Goal: Task Accomplishment & Management: Manage account settings

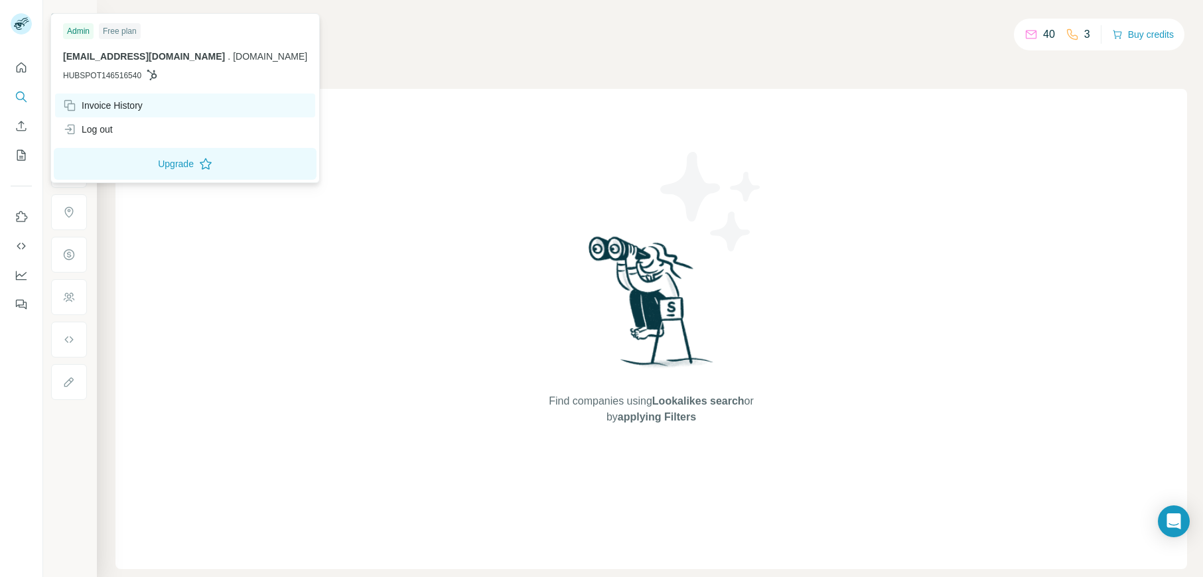
click at [104, 105] on div "Invoice History" at bounding box center [103, 105] width 80 height 13
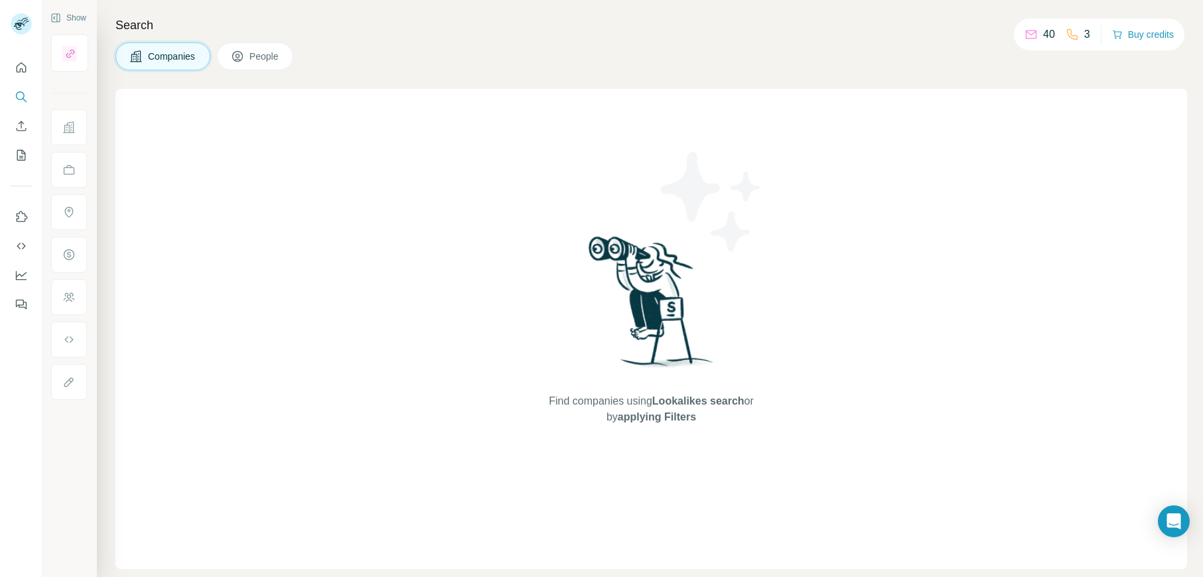
click at [467, 70] on div "Search Companies People Find companies using Lookalikes search or by applying F…" at bounding box center [650, 288] width 1106 height 577
click at [22, 62] on icon "Quick start" at bounding box center [21, 67] width 13 height 13
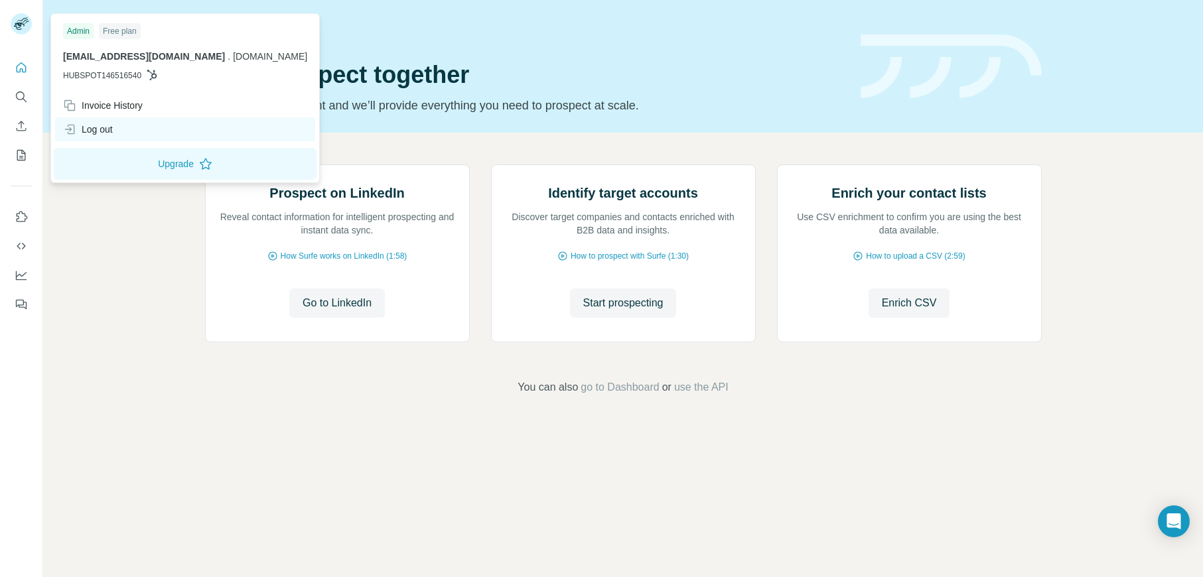
click at [85, 132] on div "Log out" at bounding box center [88, 129] width 50 height 13
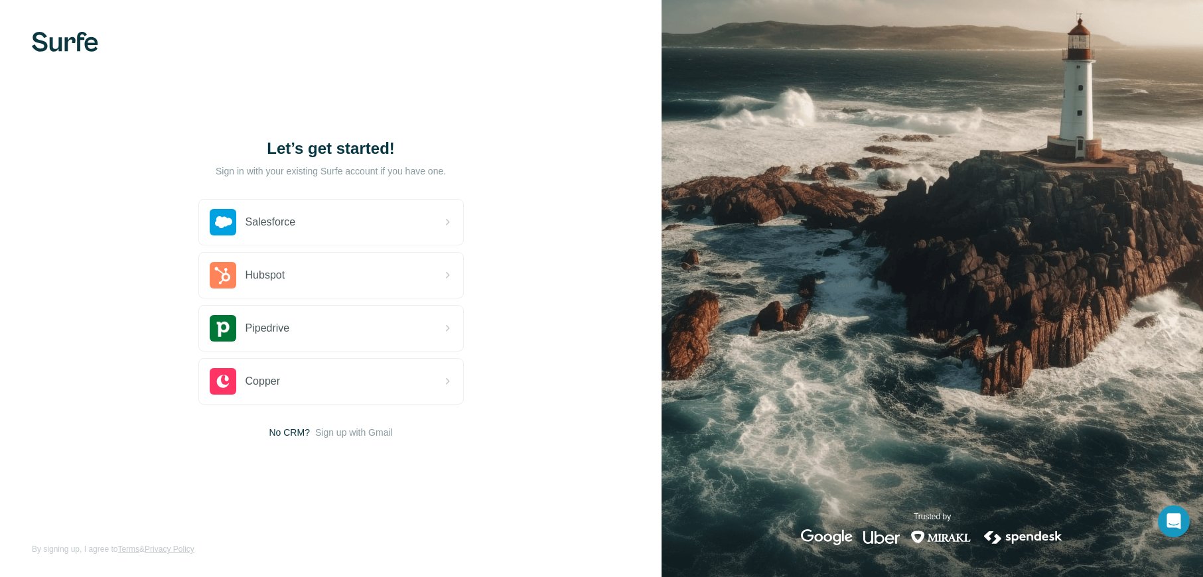
click at [581, 269] on div "Let’s get started! Sign in with your existing Surfe account if you have one. Sa…" at bounding box center [330, 288] width 661 height 577
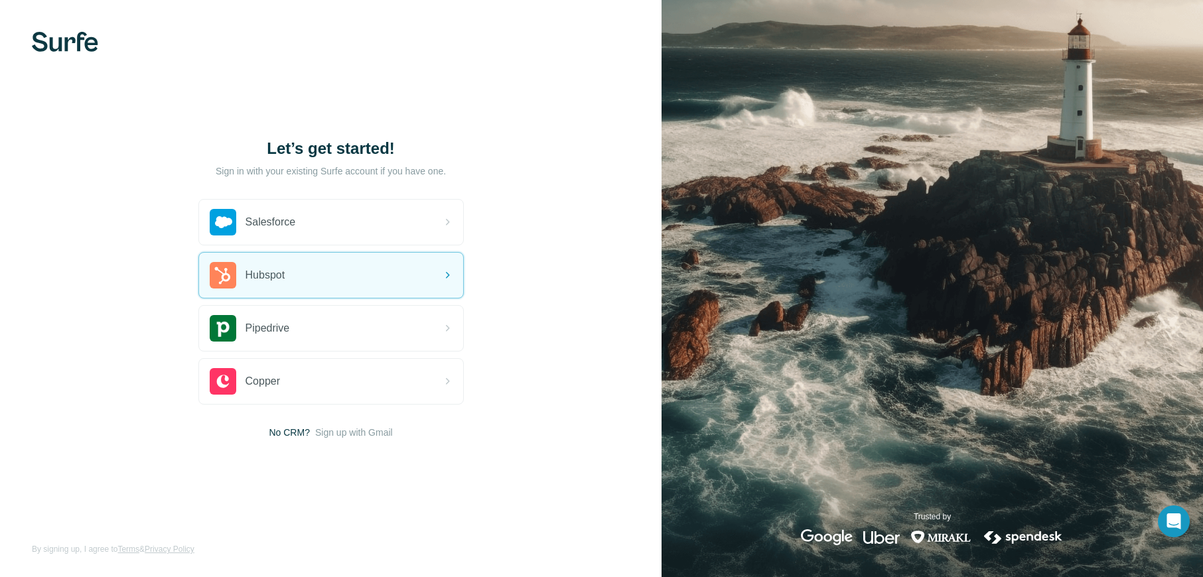
drag, startPoint x: 417, startPoint y: 275, endPoint x: 584, endPoint y: 278, distance: 167.2
click at [584, 278] on div "Let’s get started! Sign in with your existing Surfe account if you have one. Sa…" at bounding box center [330, 288] width 661 height 577
click at [381, 433] on span "Sign up with Gmail" at bounding box center [354, 432] width 78 height 13
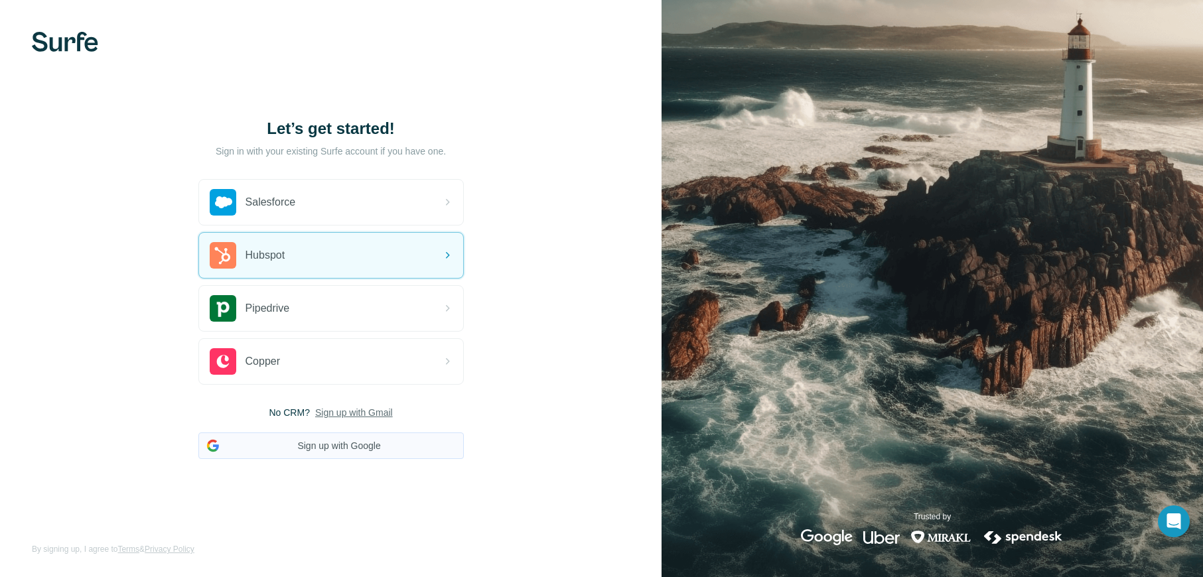
click at [375, 445] on button "Sign up with Google" at bounding box center [330, 446] width 265 height 27
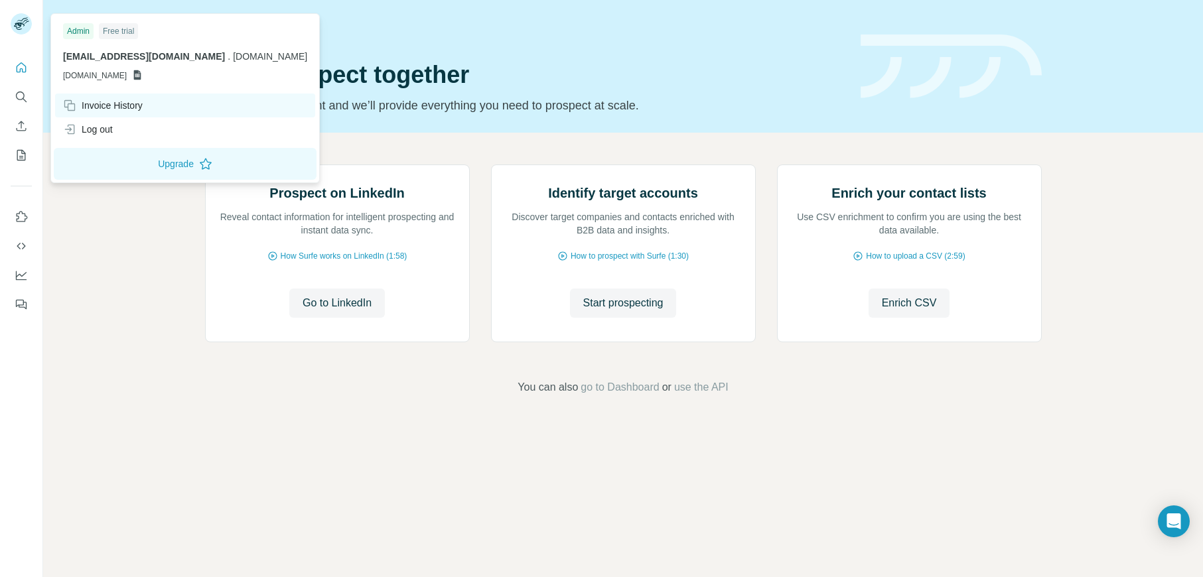
click at [101, 106] on div "Invoice History" at bounding box center [103, 105] width 80 height 13
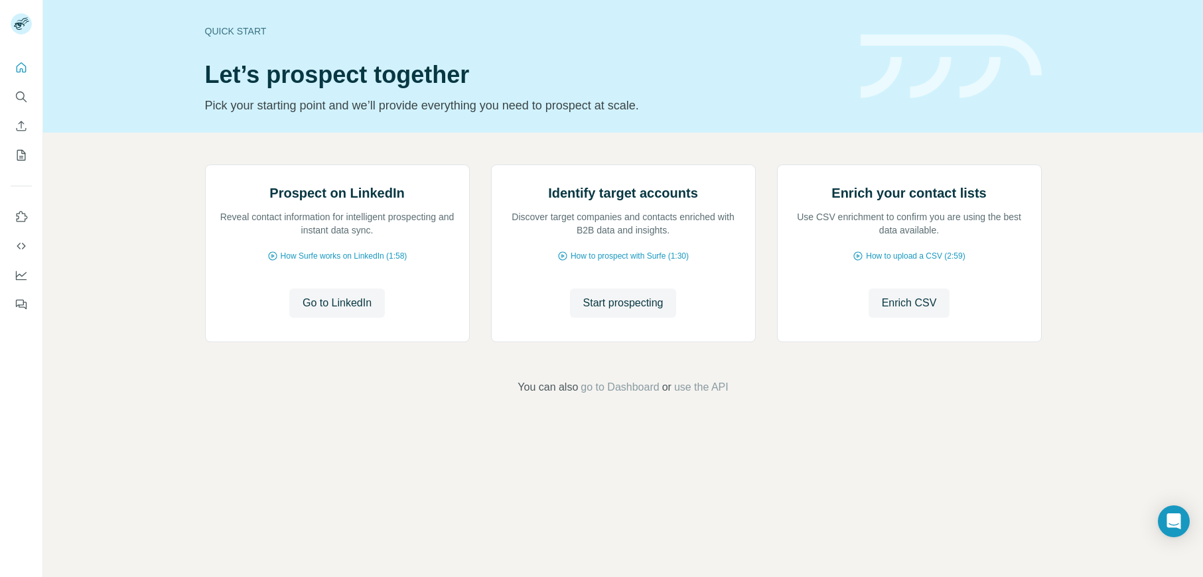
drag, startPoint x: 696, startPoint y: 64, endPoint x: 867, endPoint y: 6, distance: 180.6
click at [706, 60] on div "Quick start Let’s prospect together Pick your starting point and we’ll provide …" at bounding box center [525, 66] width 640 height 97
